Goal: Transaction & Acquisition: Purchase product/service

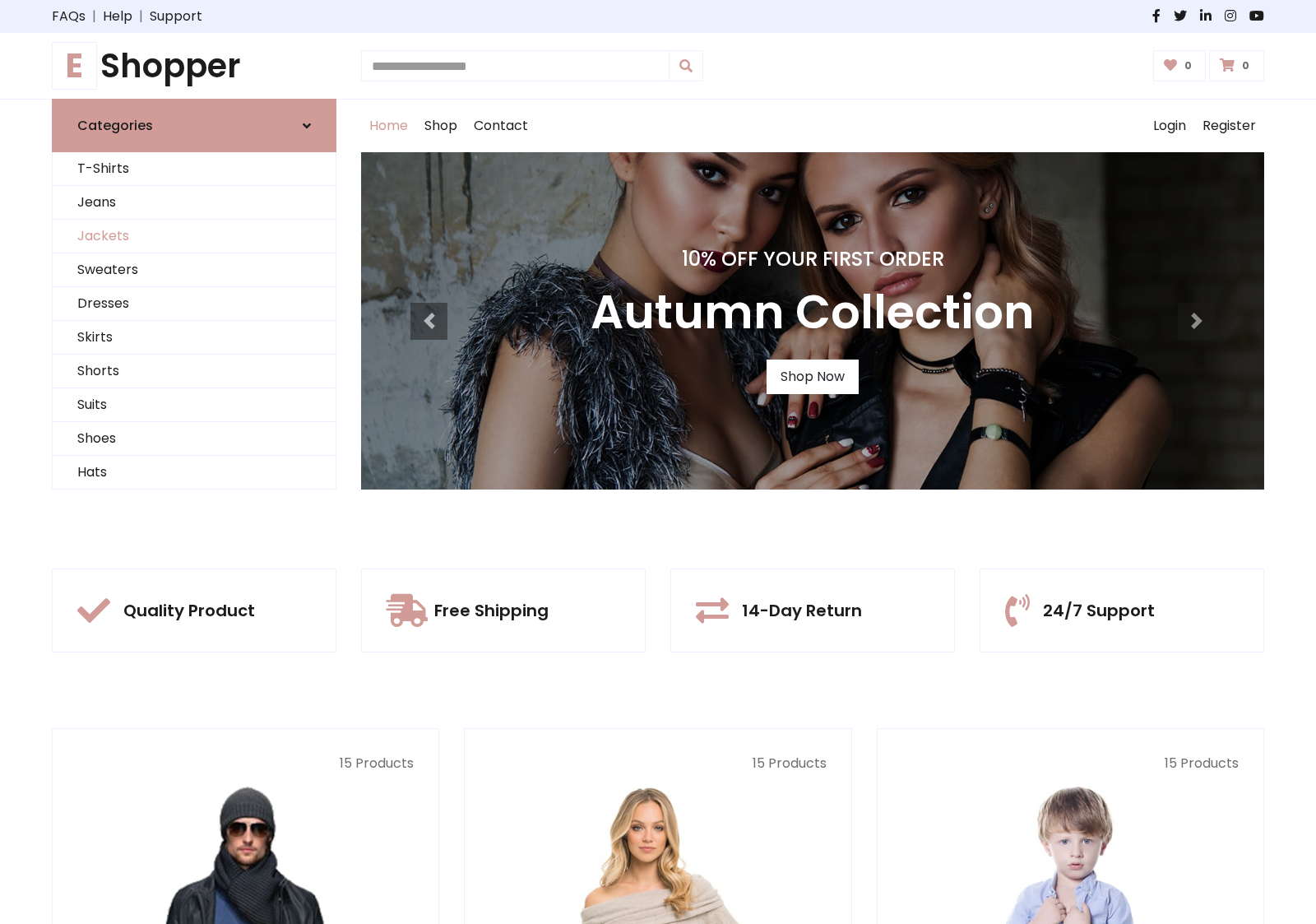
click at [194, 236] on link "Jackets" at bounding box center [194, 236] width 283 height 33
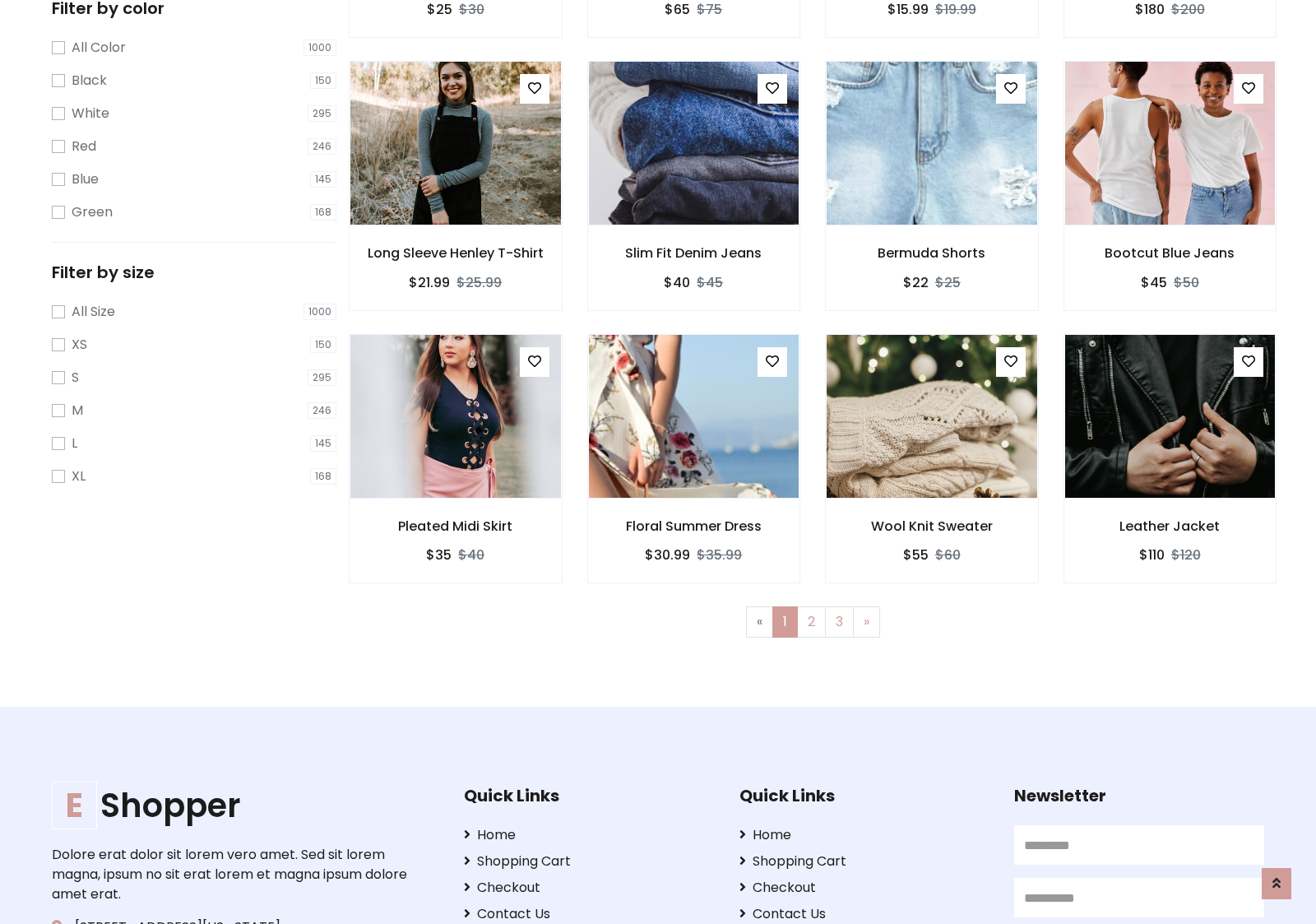
scroll to position [744, 0]
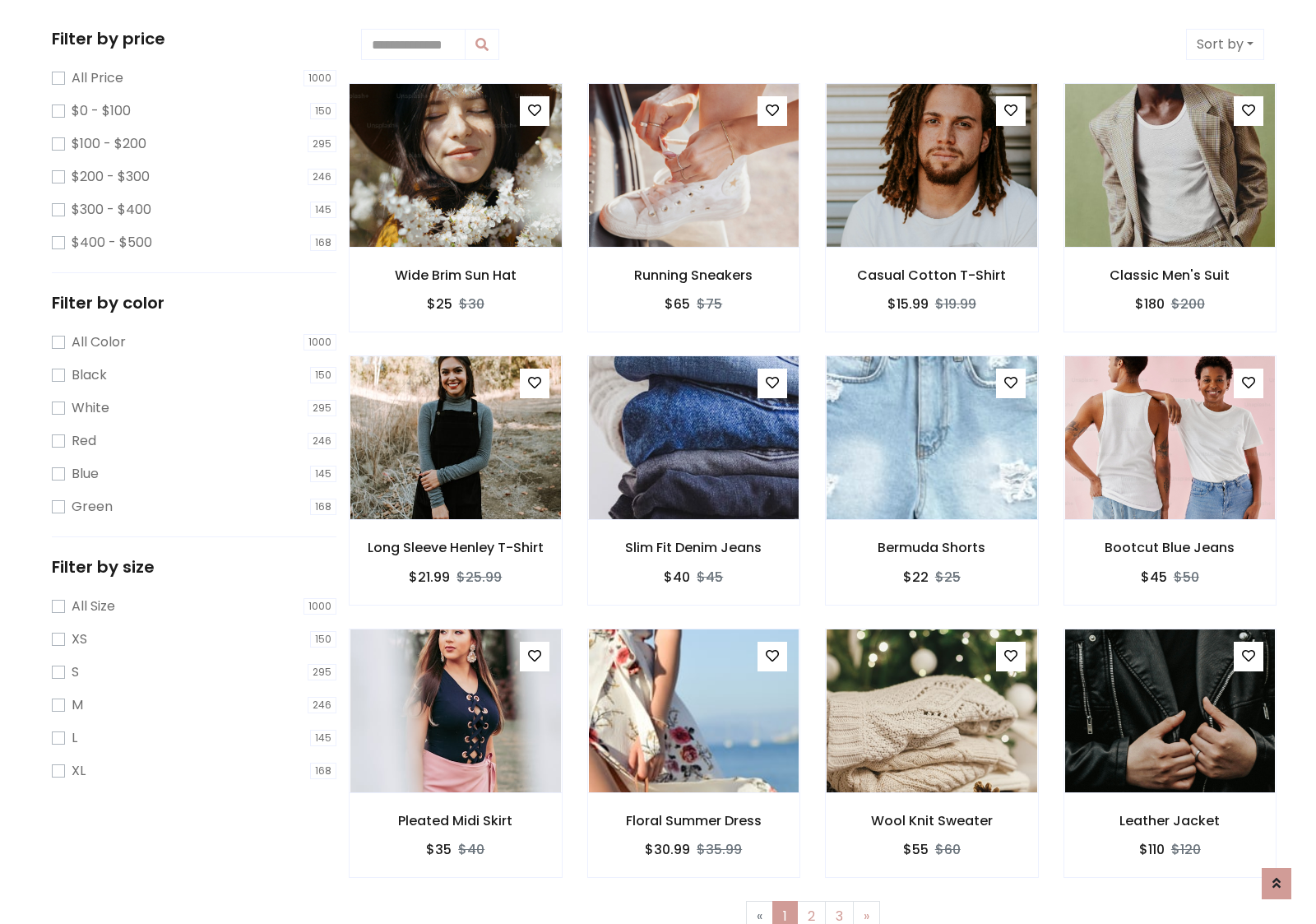
scroll to position [0, 0]
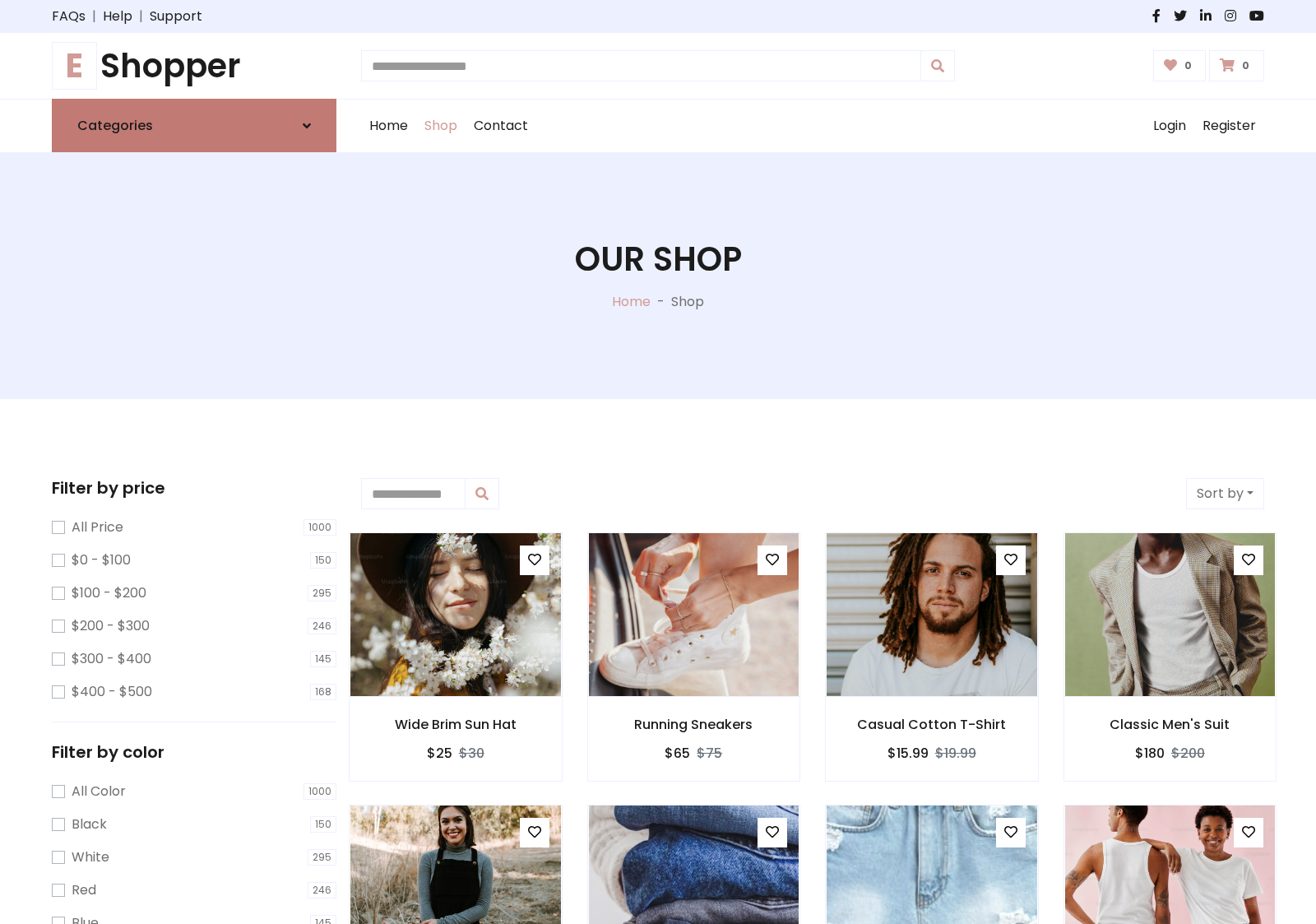
click at [194, 125] on link "Categories" at bounding box center [194, 125] width 284 height 53
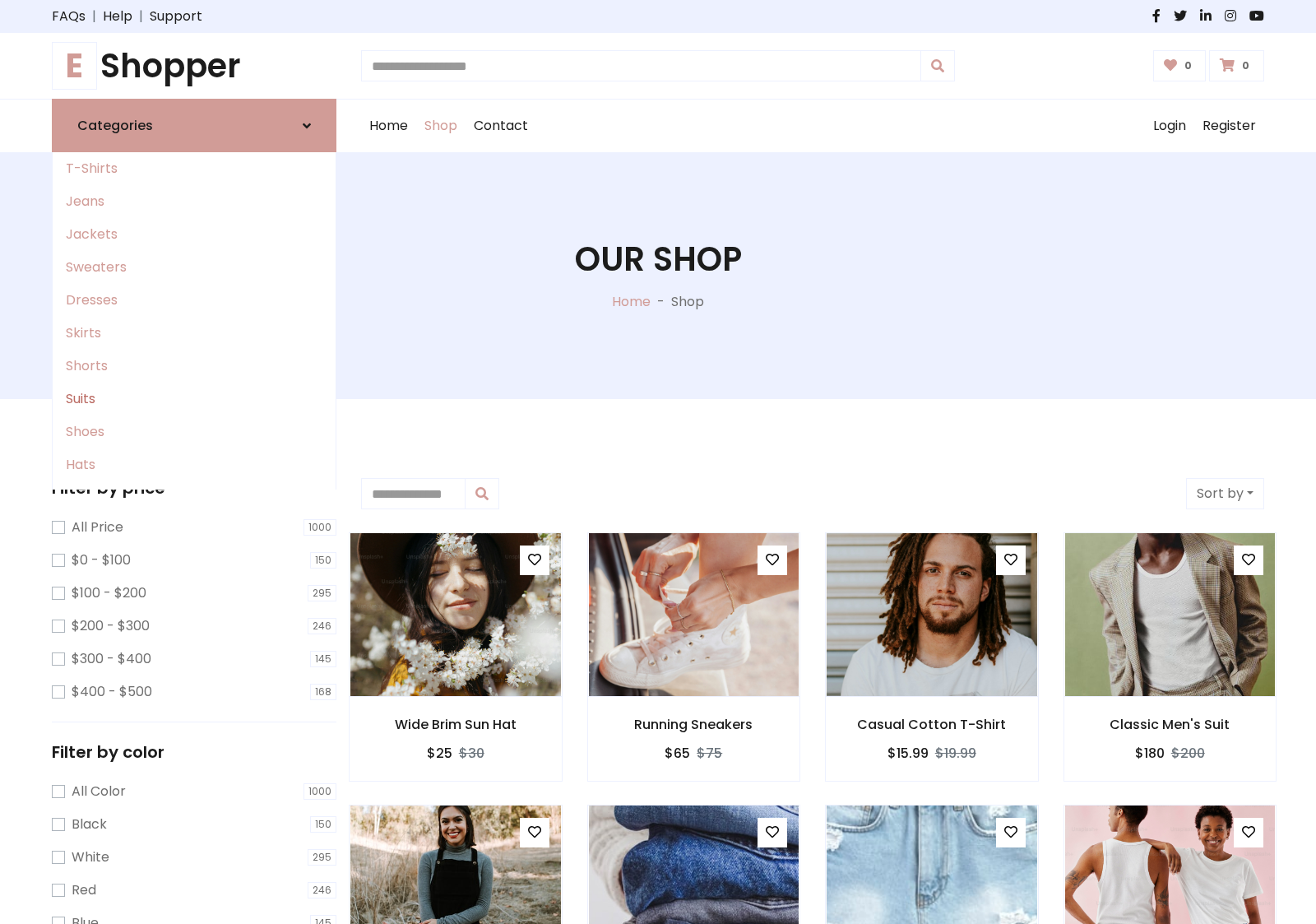
click at [194, 399] on link "Suits" at bounding box center [194, 399] width 283 height 33
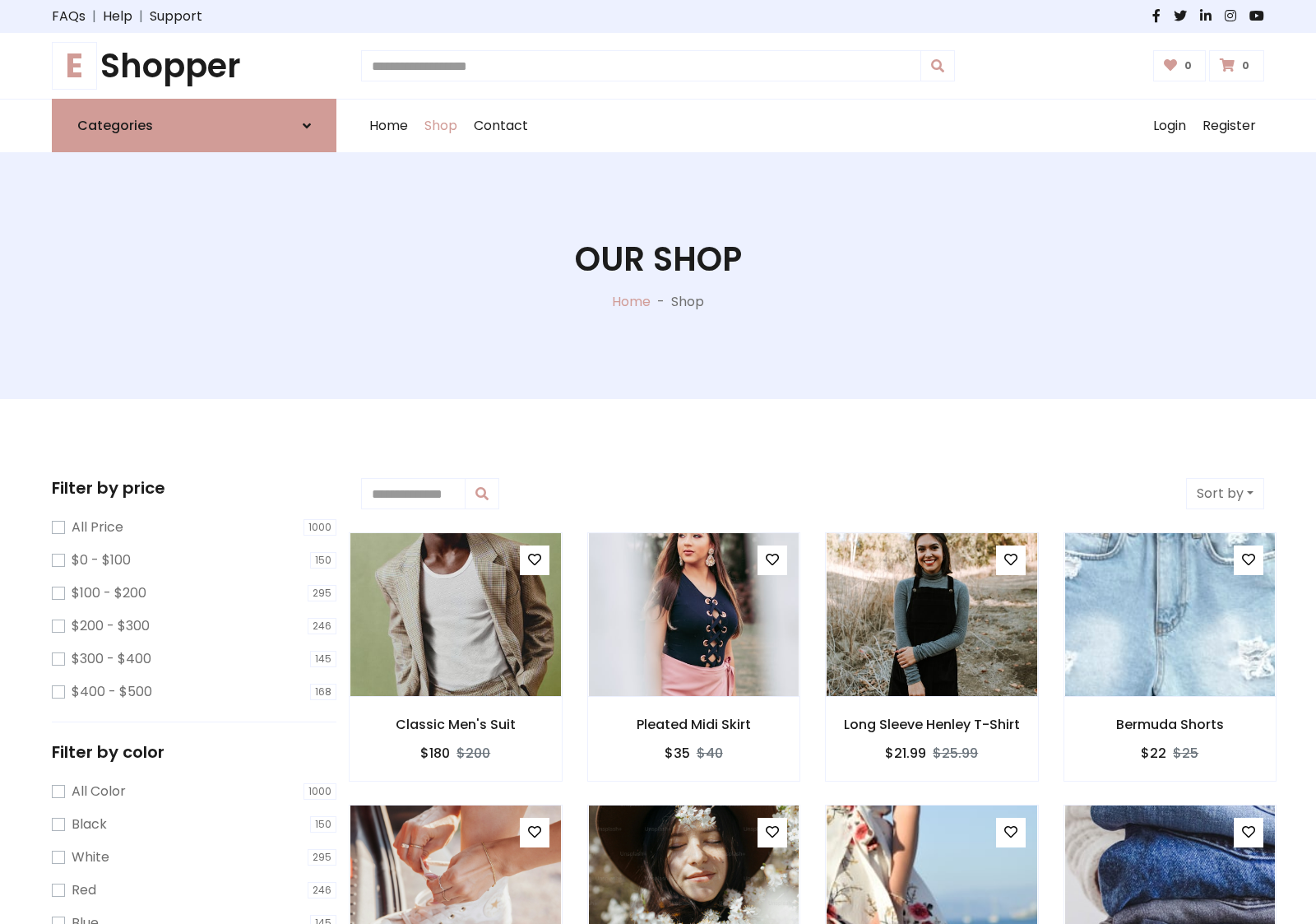
scroll to position [909, 0]
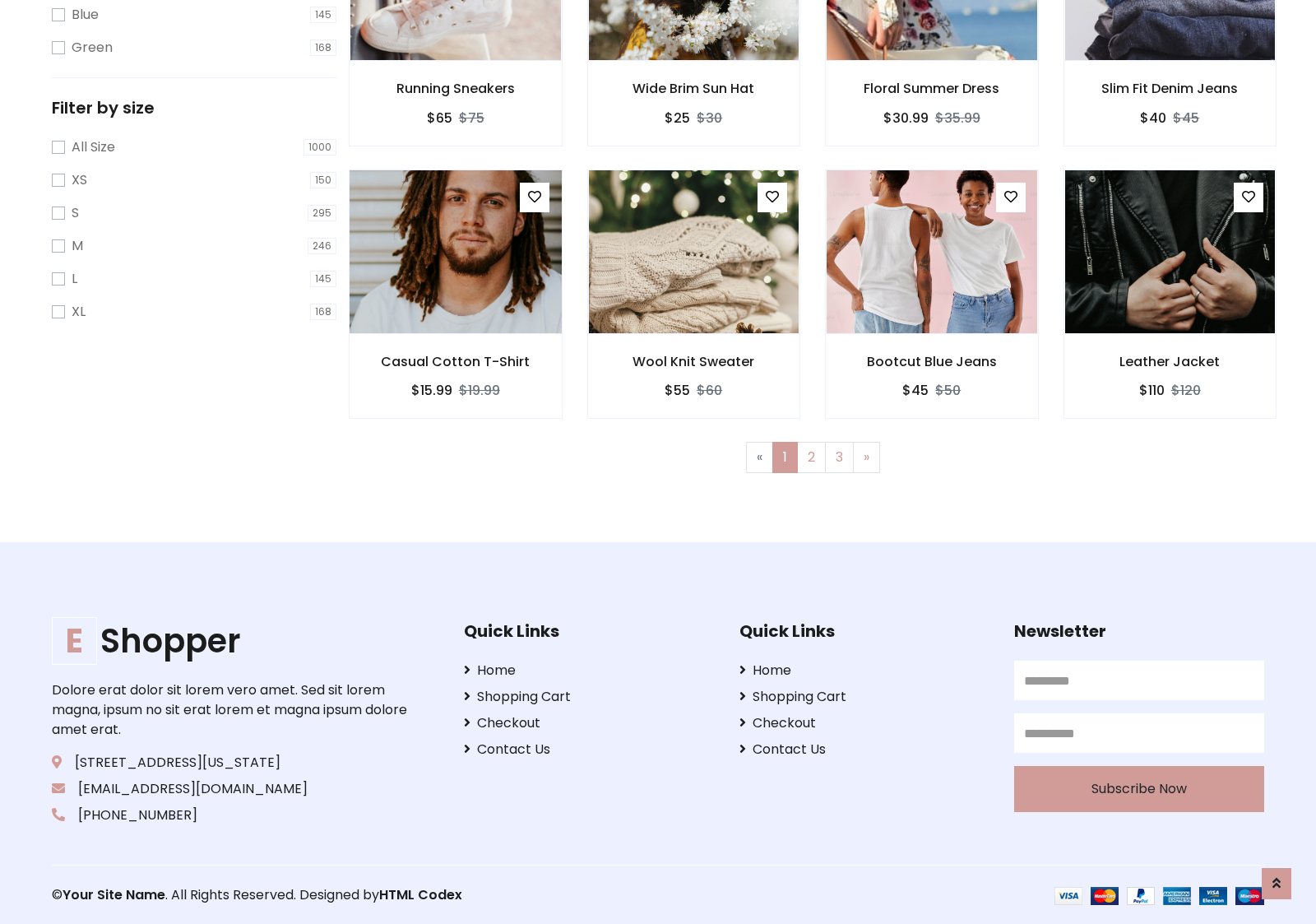
click at [455, 251] on img at bounding box center [455, 251] width 253 height 395
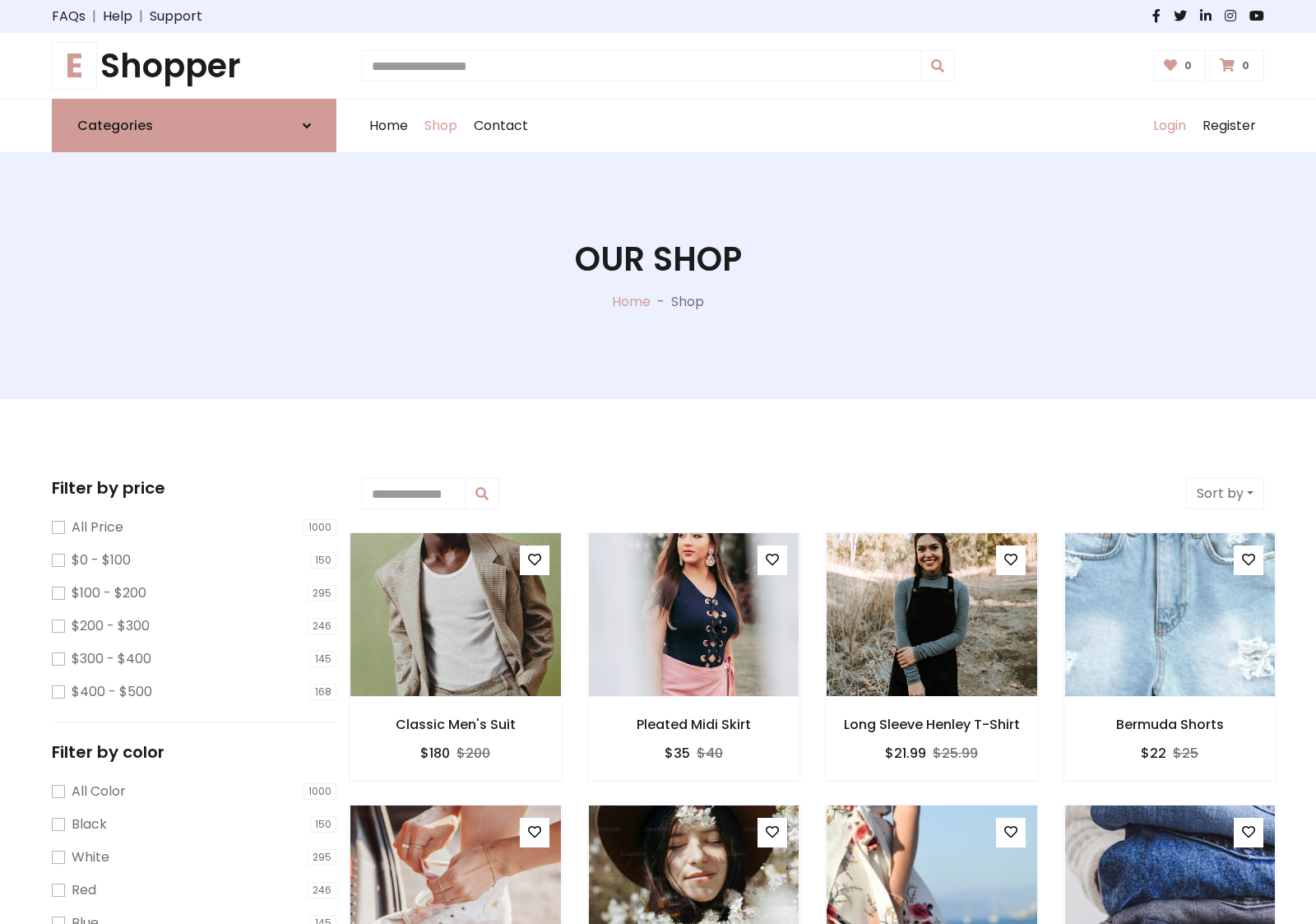
click at [1169, 126] on link "Login" at bounding box center [1169, 126] width 49 height 53
click at [307, 125] on icon at bounding box center [307, 126] width 8 height 13
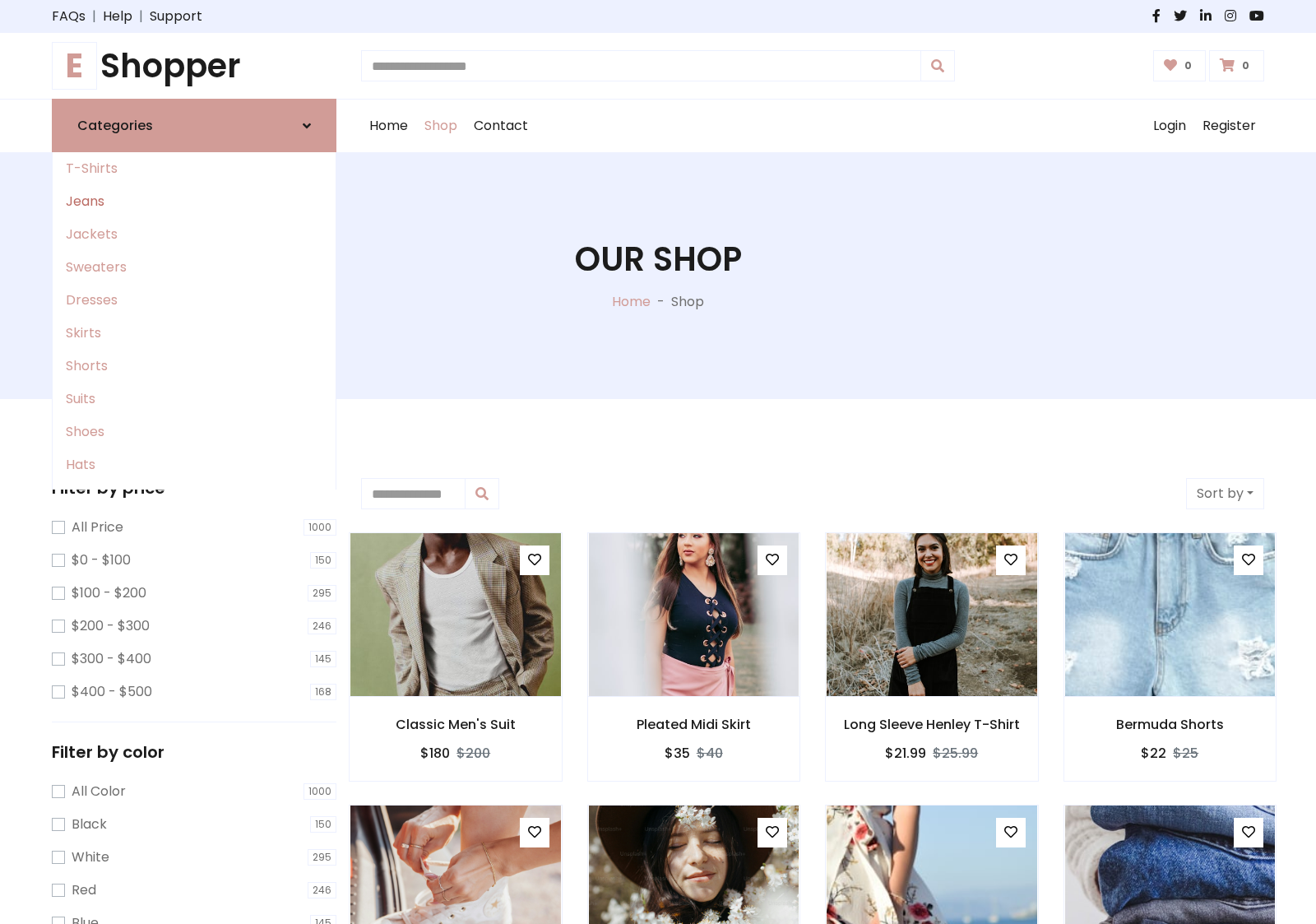
click at [194, 202] on link "Jeans" at bounding box center [194, 202] width 283 height 33
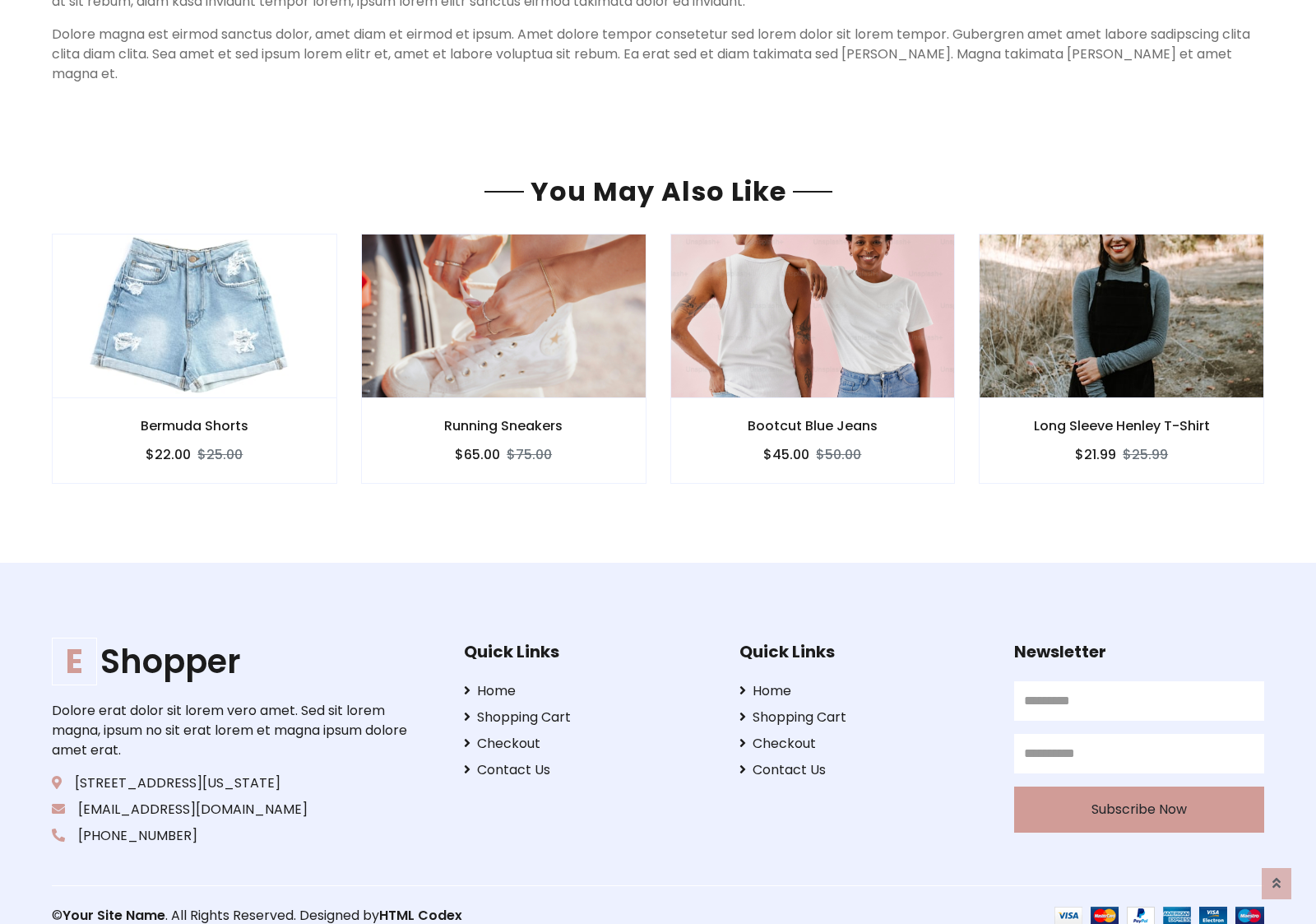
scroll to position [1131, 0]
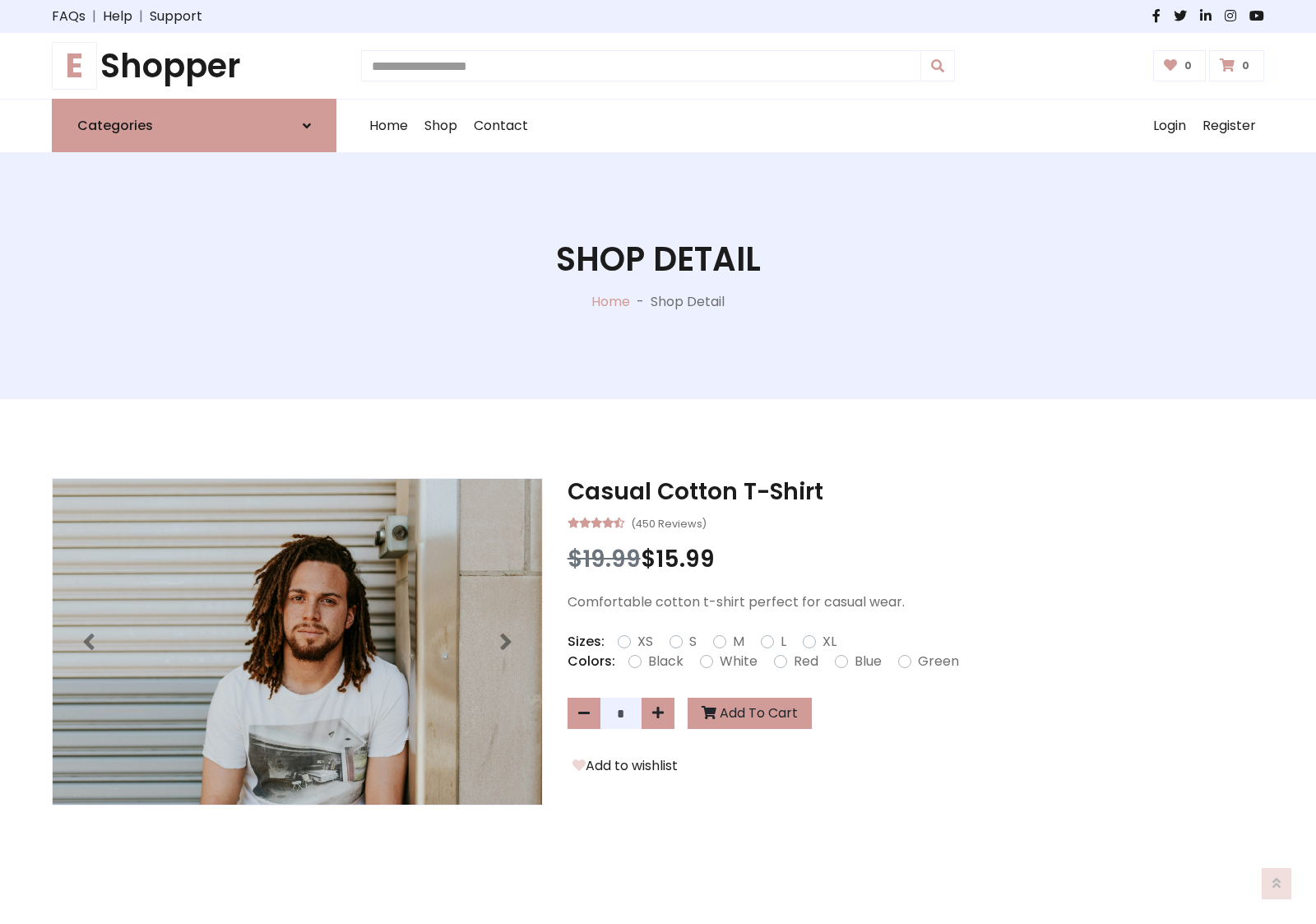
scroll to position [1131, 0]
